Goal: Navigation & Orientation: Find specific page/section

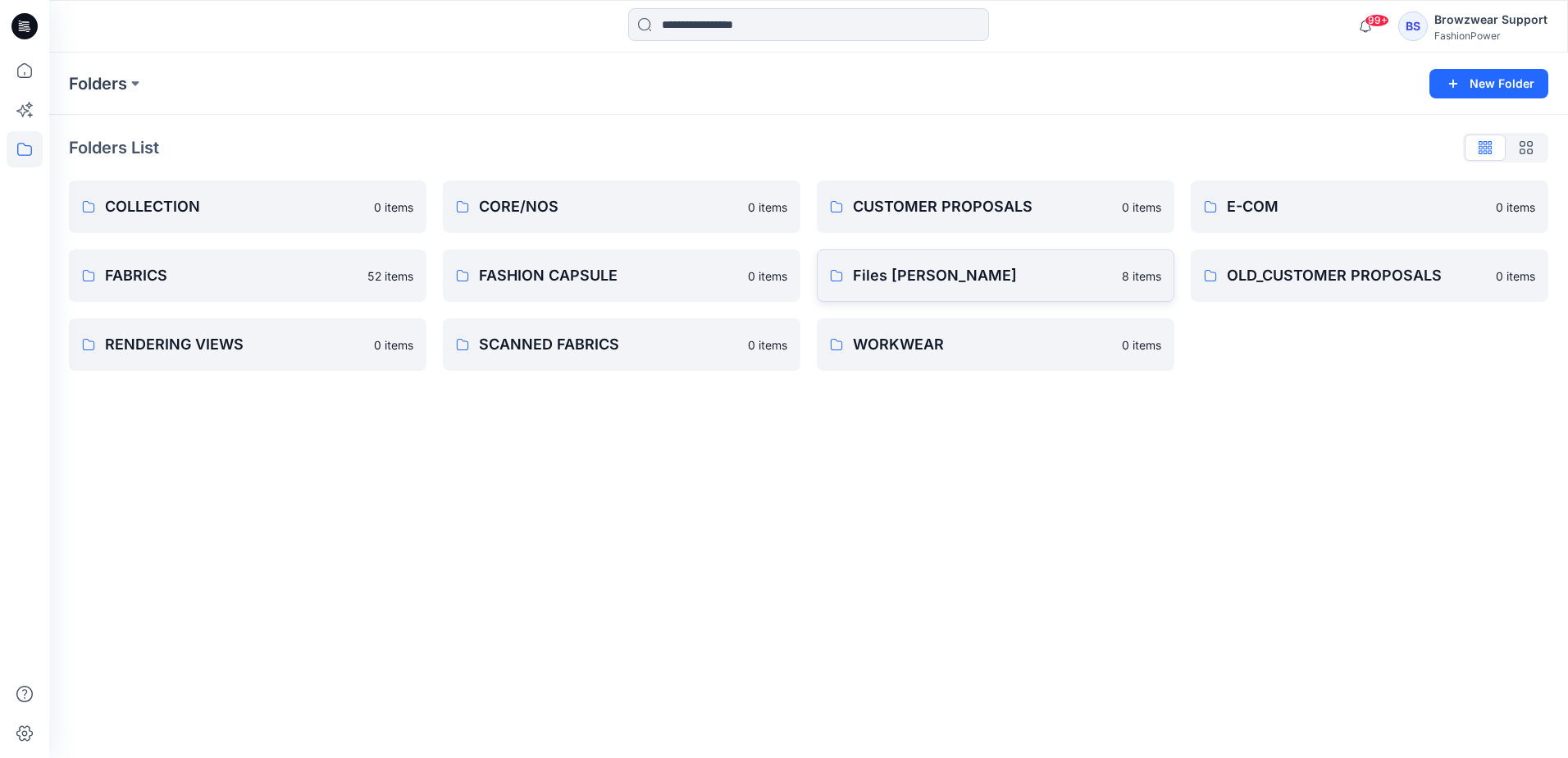
click at [1065, 285] on p "Files [PERSON_NAME]" at bounding box center [983, 276] width 259 height 23
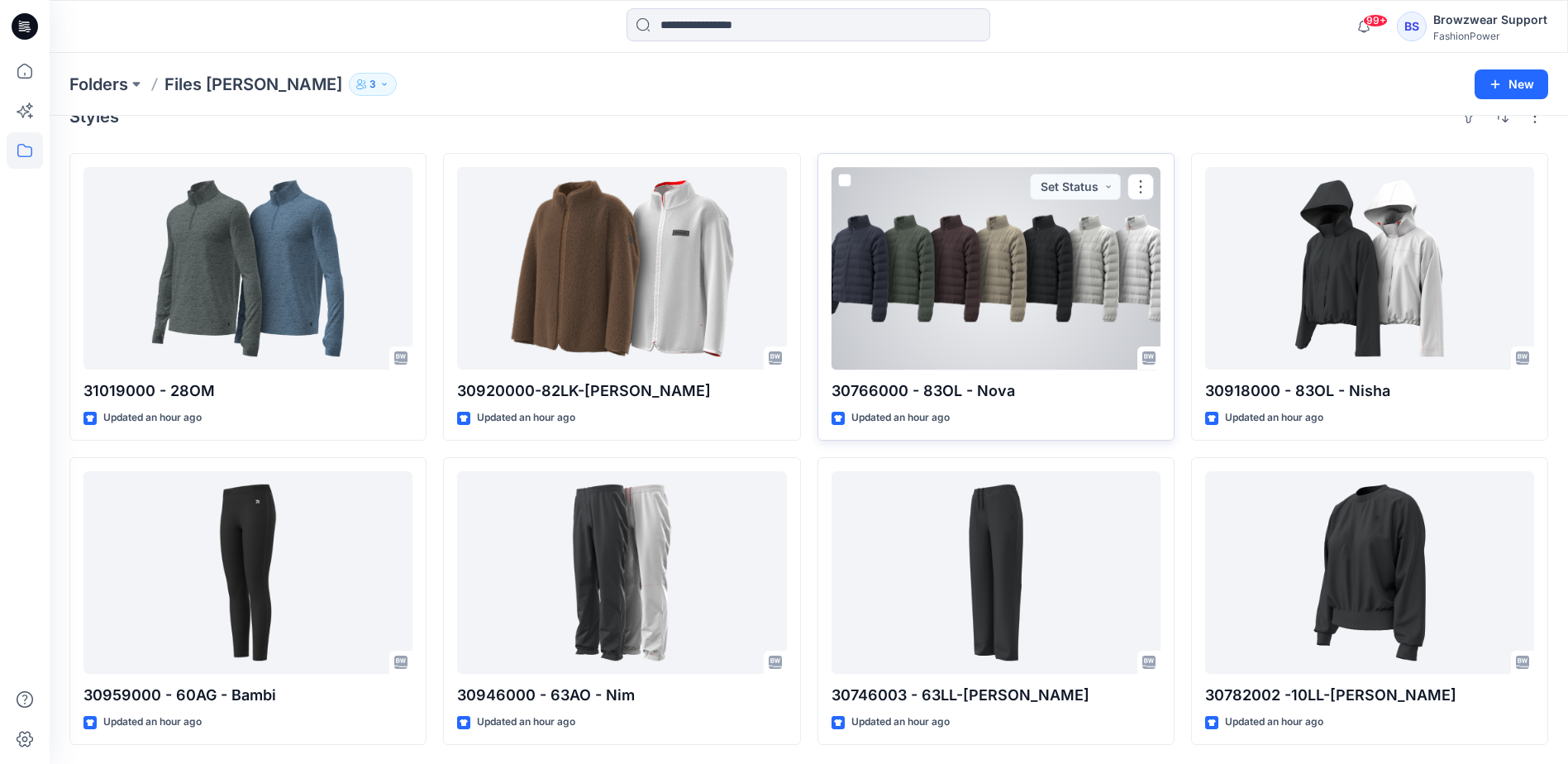
scroll to position [33, 0]
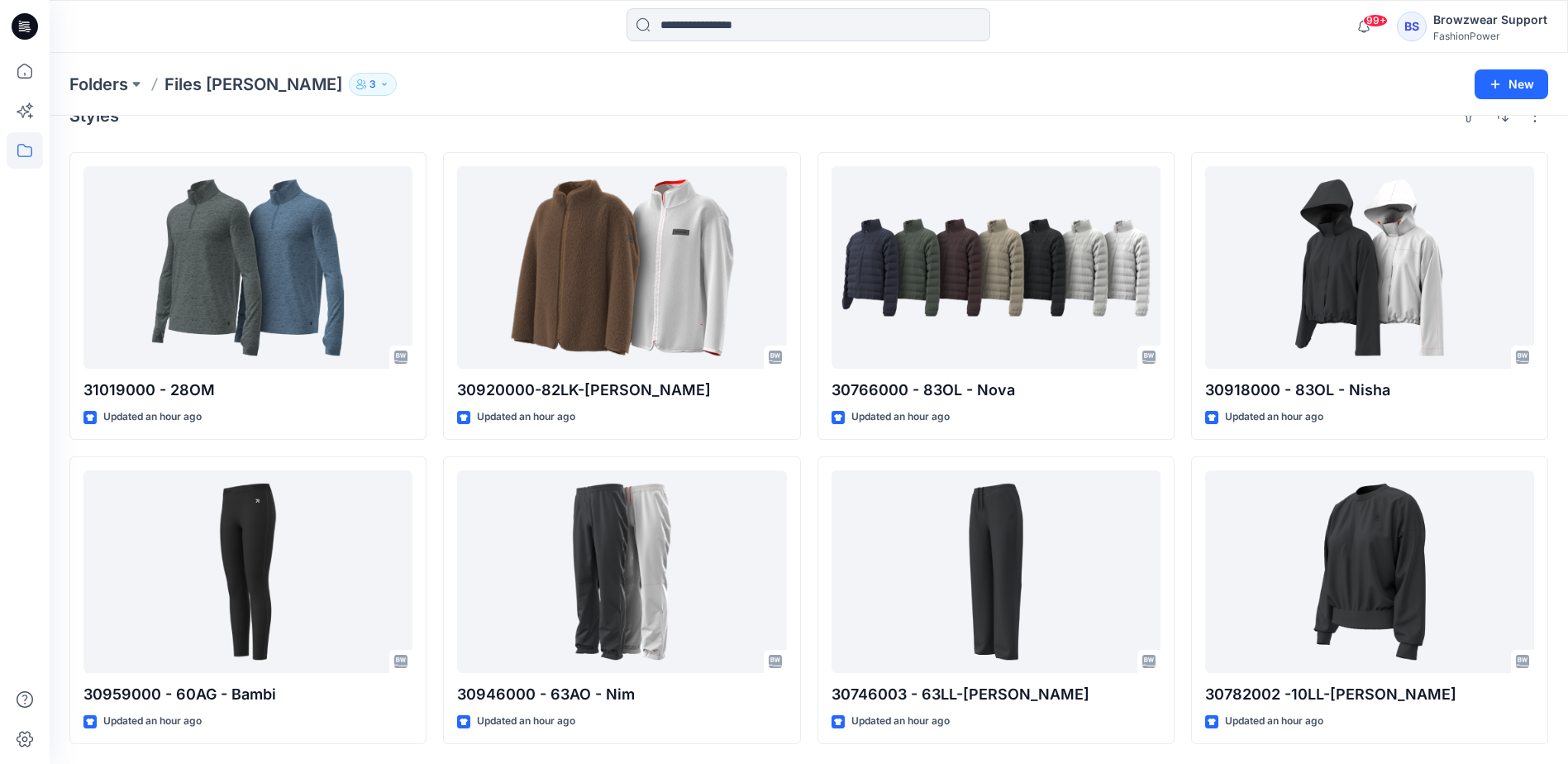
click at [798, 94] on div "Folders Files [PERSON_NAME] 3" at bounding box center [744, 85] width 1350 height 24
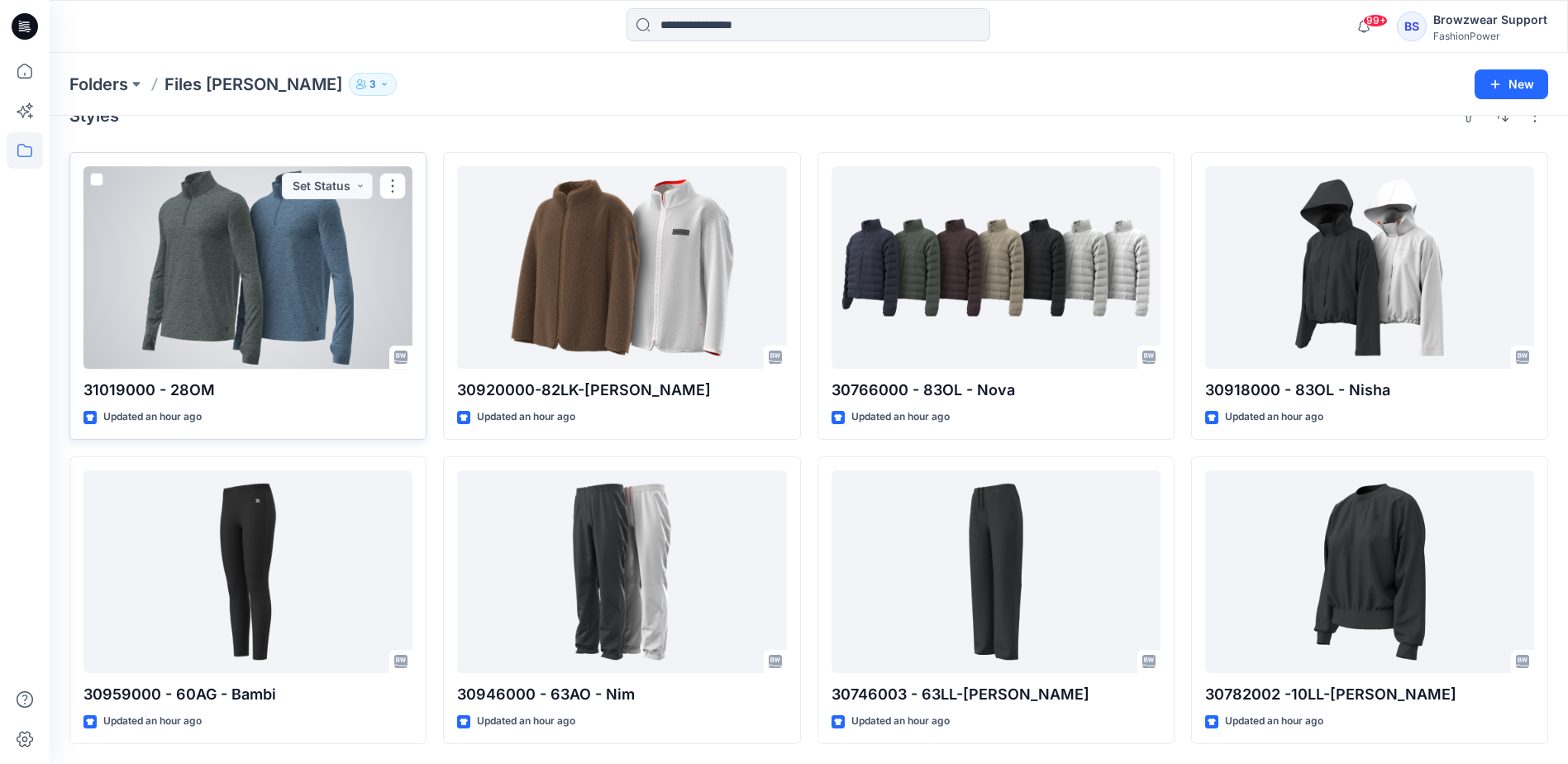
click at [273, 264] on div at bounding box center [248, 267] width 329 height 203
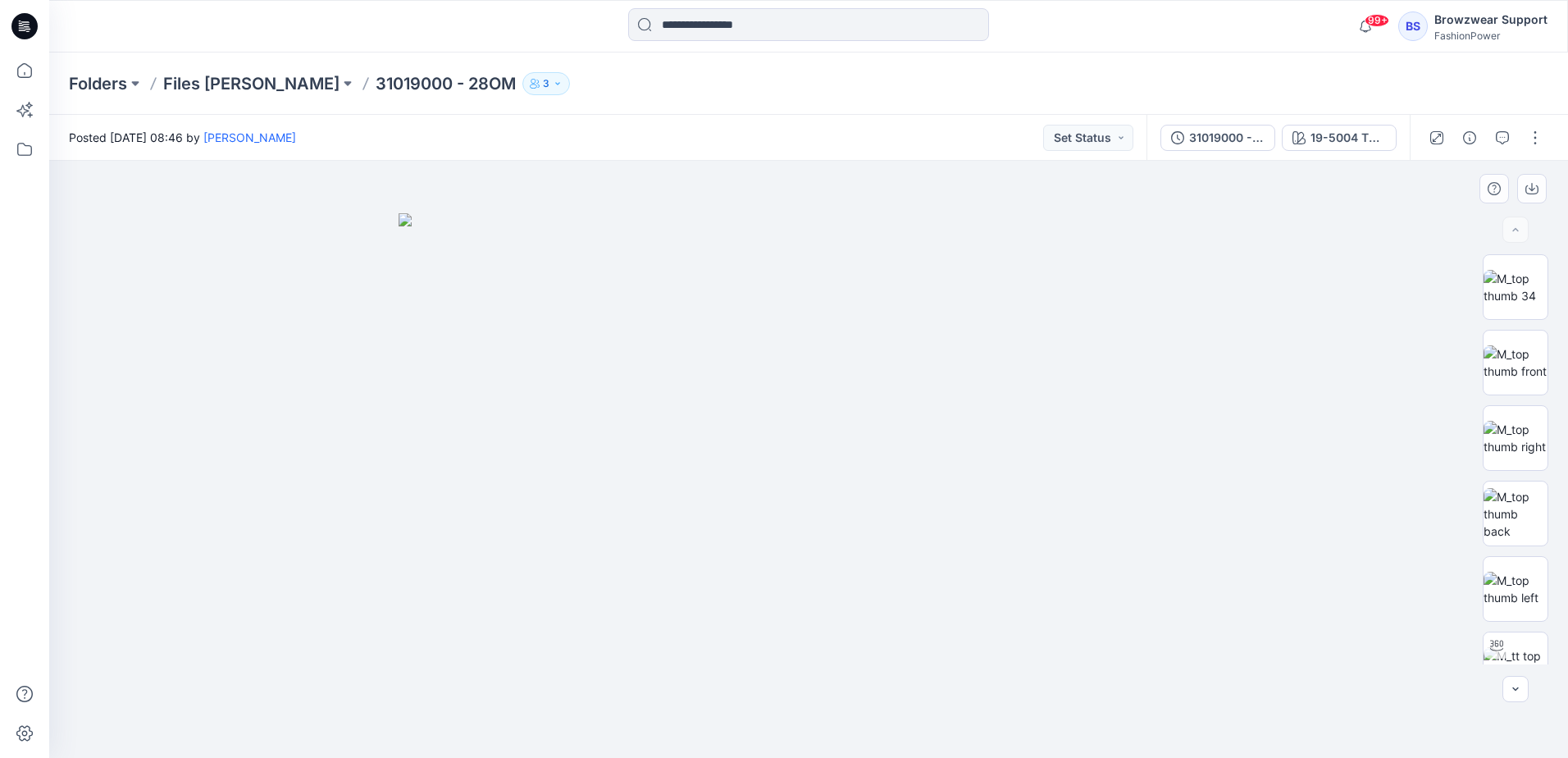
drag, startPoint x: 1068, startPoint y: 440, endPoint x: 936, endPoint y: 435, distance: 132.1
click at [988, 435] on img at bounding box center [808, 486] width 820 height 544
drag, startPoint x: 895, startPoint y: 430, endPoint x: 878, endPoint y: 428, distance: 17.1
click at [878, 428] on img at bounding box center [808, 486] width 820 height 544
click at [911, 92] on div "Folders Files [PERSON_NAME] 31019000 - 28OM 3" at bounding box center [745, 84] width 1352 height 23
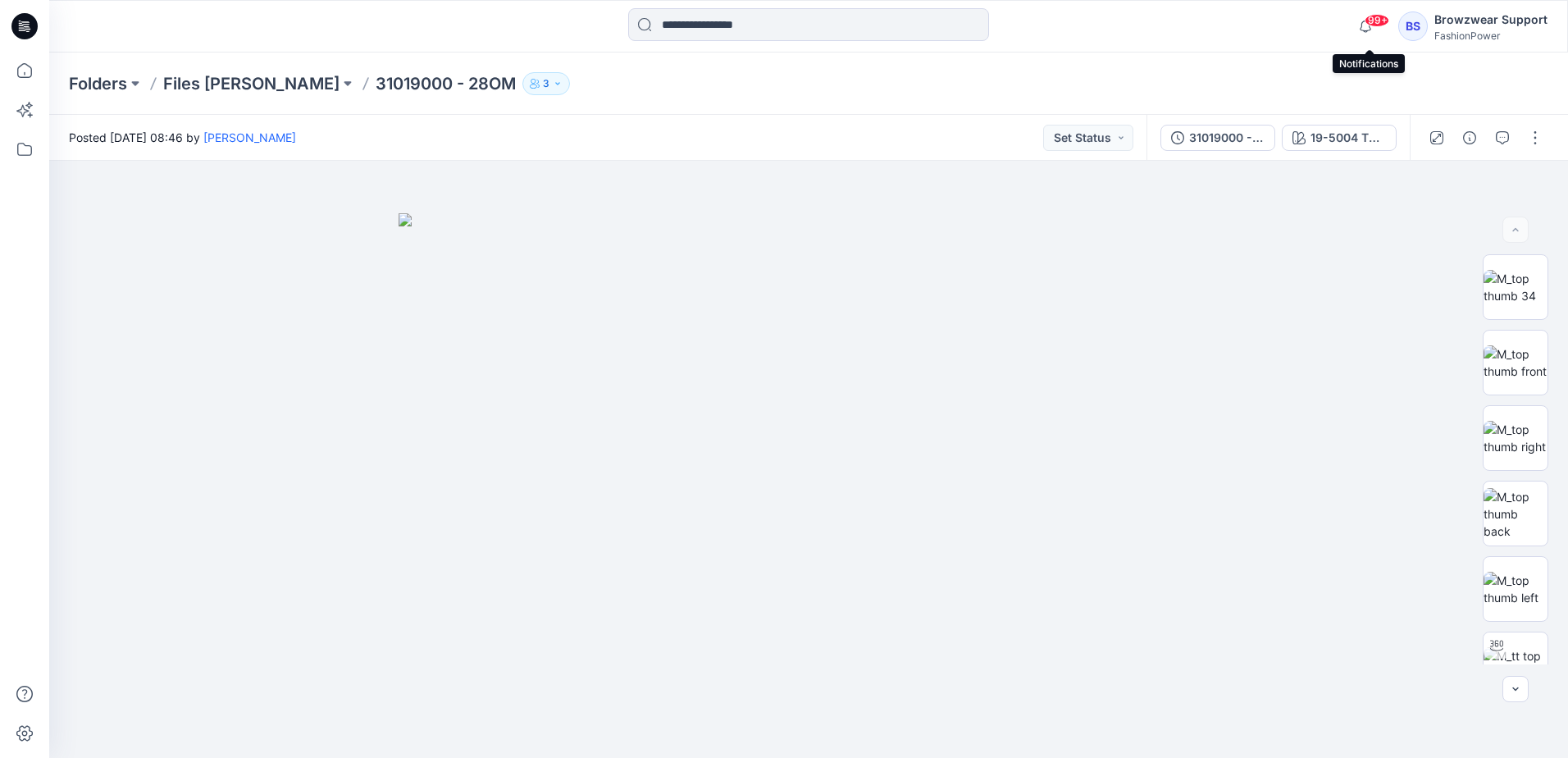
click at [1374, 22] on span "99+" at bounding box center [1376, 20] width 24 height 13
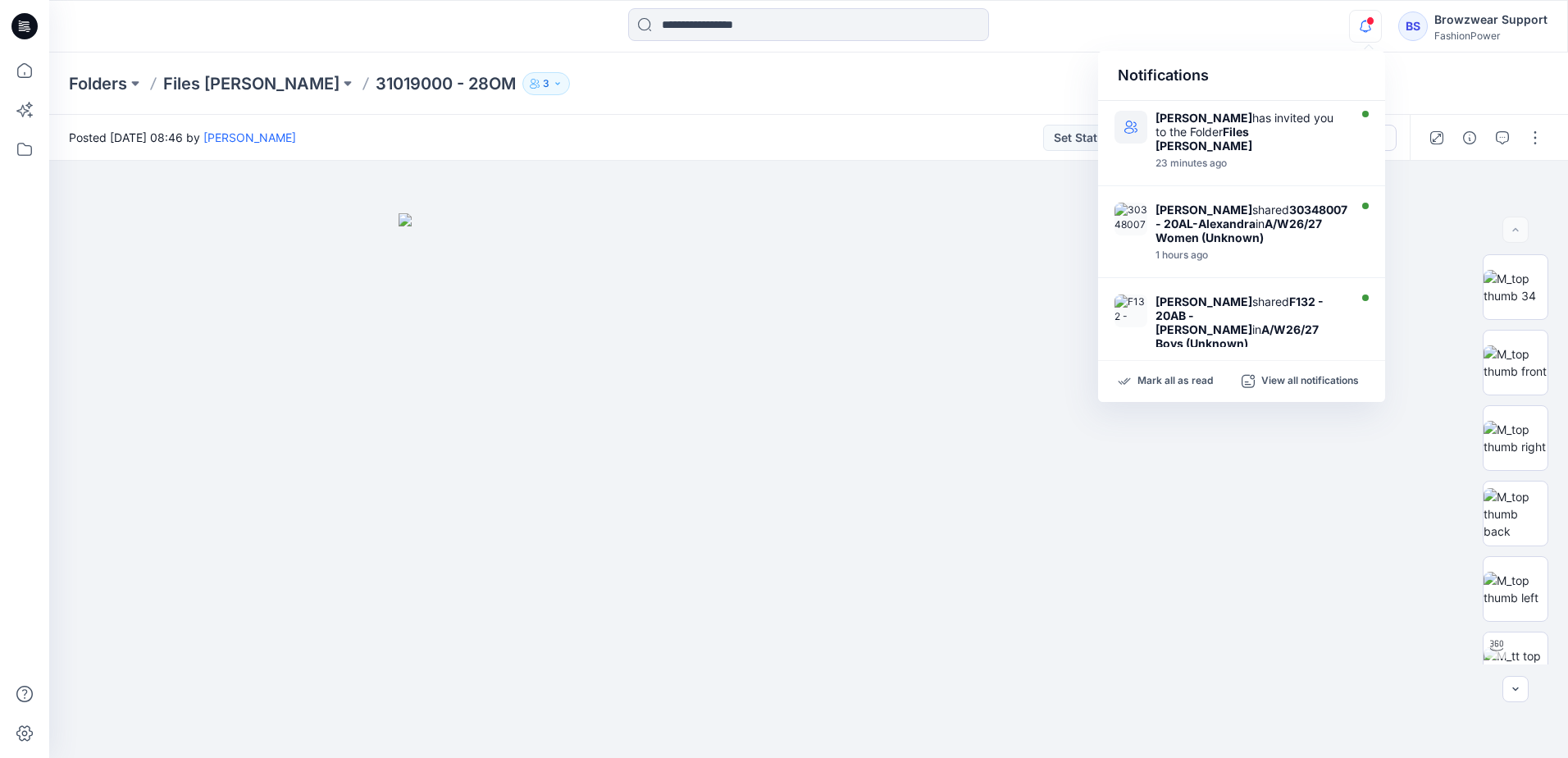
click at [1287, 37] on div "Notifications [PERSON_NAME] has invited you to the Folder Files [PERSON_NAME] 2…" at bounding box center [807, 25] width 1518 height 36
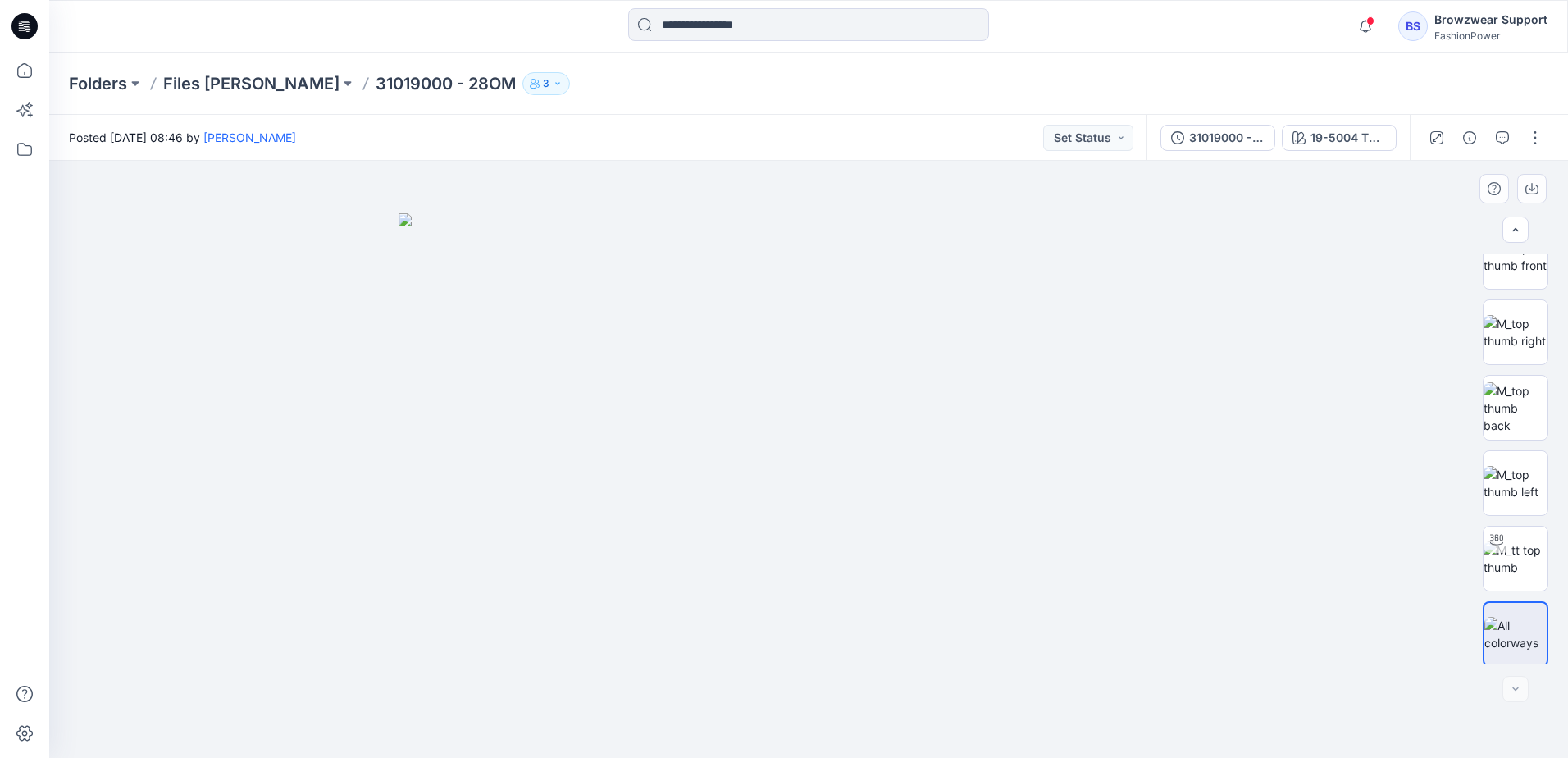
scroll to position [108, 0]
click at [1211, 132] on div "31019000 - 28OM" at bounding box center [1226, 138] width 75 height 19
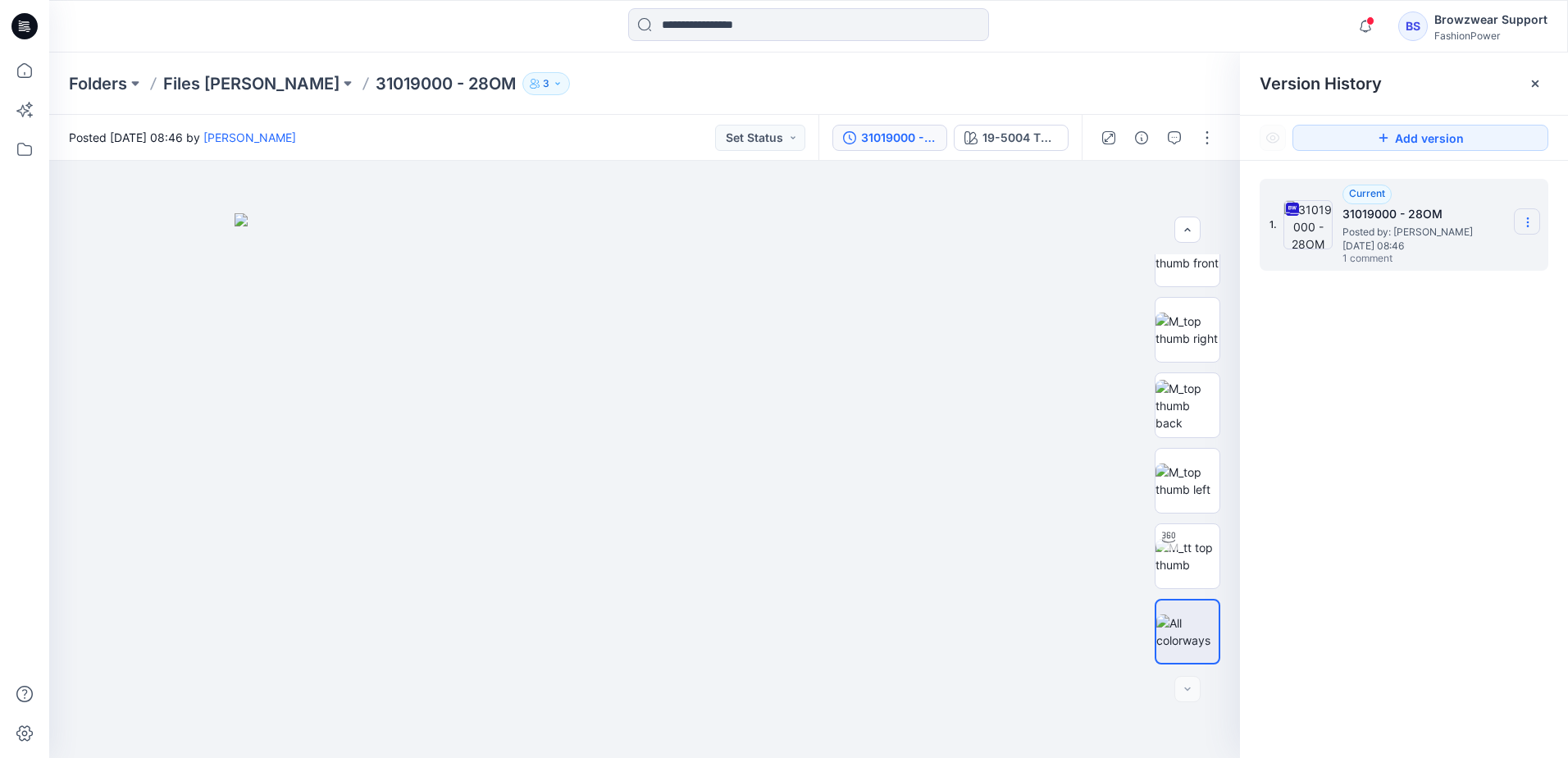
click at [1529, 222] on icon at bounding box center [1527, 221] width 13 height 13
click at [1443, 428] on div "1. Current 31019000 - 28OM Posted by: [PERSON_NAME] [DATE] 08:46 1 comment Down…" at bounding box center [1404, 471] width 328 height 621
click at [1042, 39] on div at bounding box center [808, 25] width 760 height 36
